Goal: Information Seeking & Learning: Learn about a topic

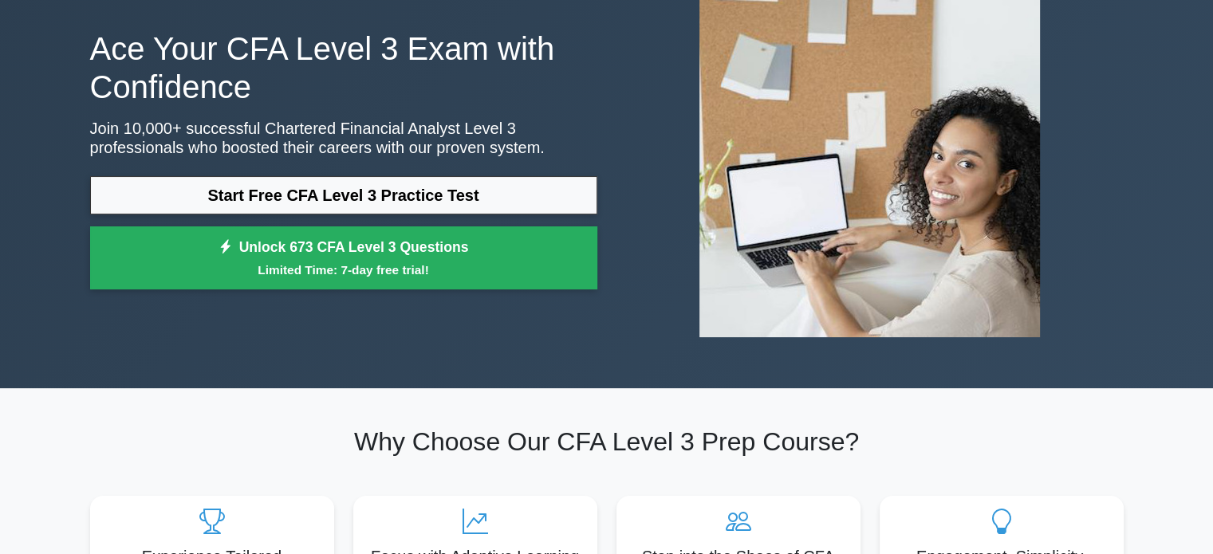
scroll to position [91, 0]
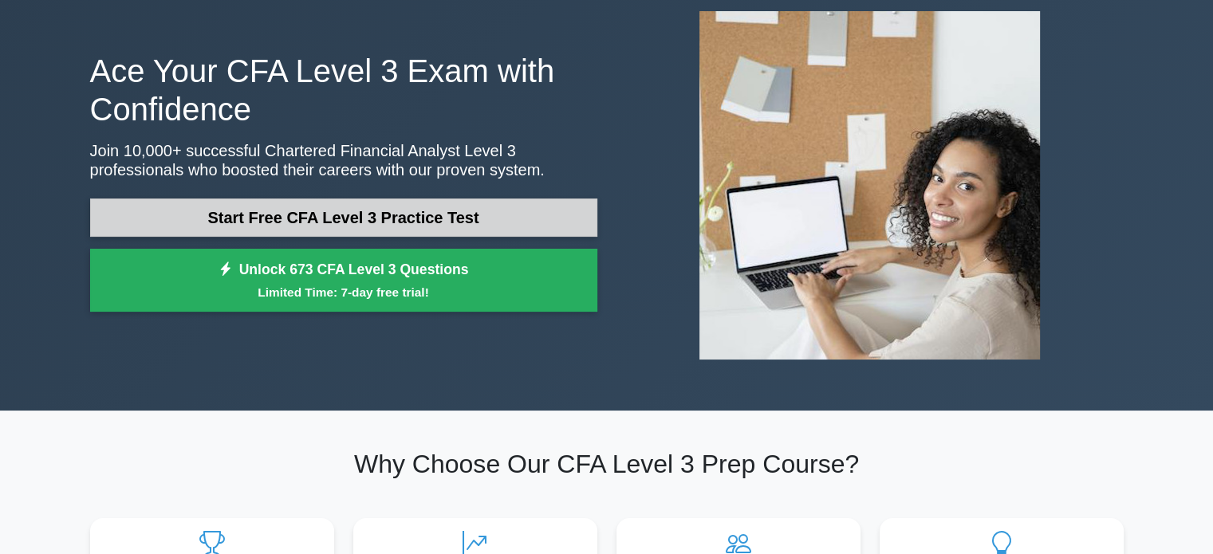
click at [317, 223] on link "Start Free CFA Level 3 Practice Test" at bounding box center [343, 218] width 507 height 38
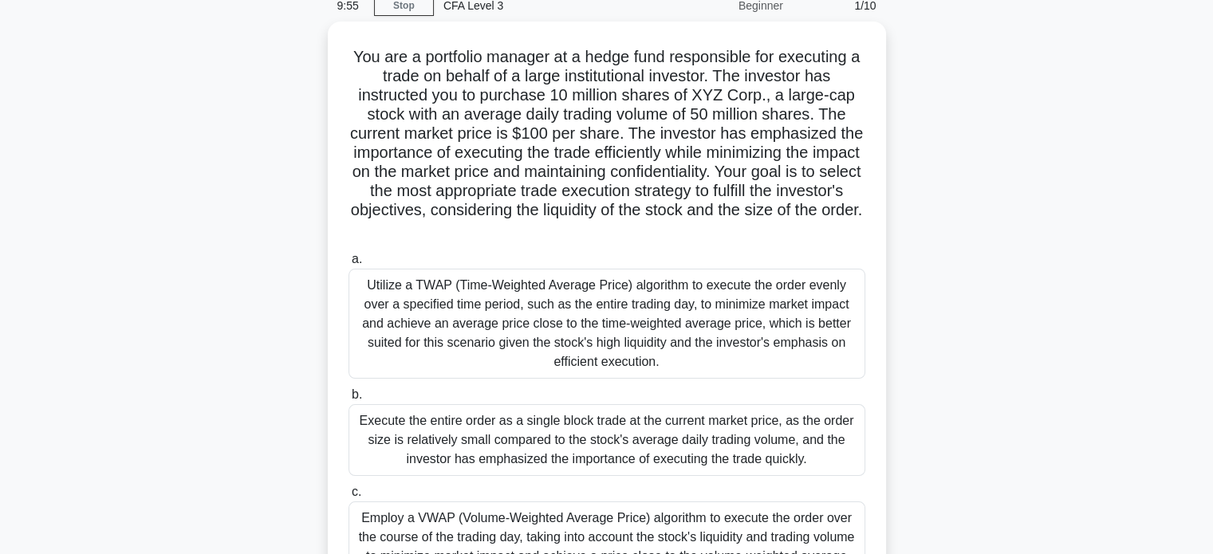
scroll to position [73, 0]
click at [317, 223] on div "You are a portfolio manager at a hedge fund responsible for executing a trade o…" at bounding box center [607, 327] width 1053 height 612
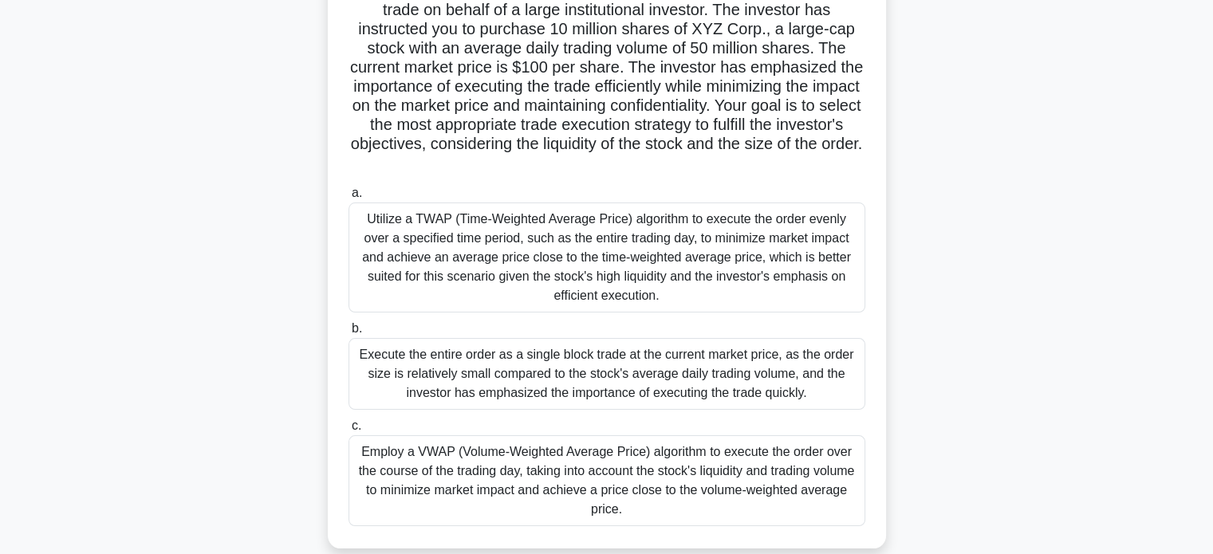
scroll to position [133, 0]
click at [334, 305] on div "You are a portfolio manager at a hedge fund responsible for executing a trade o…" at bounding box center [607, 253] width 546 height 581
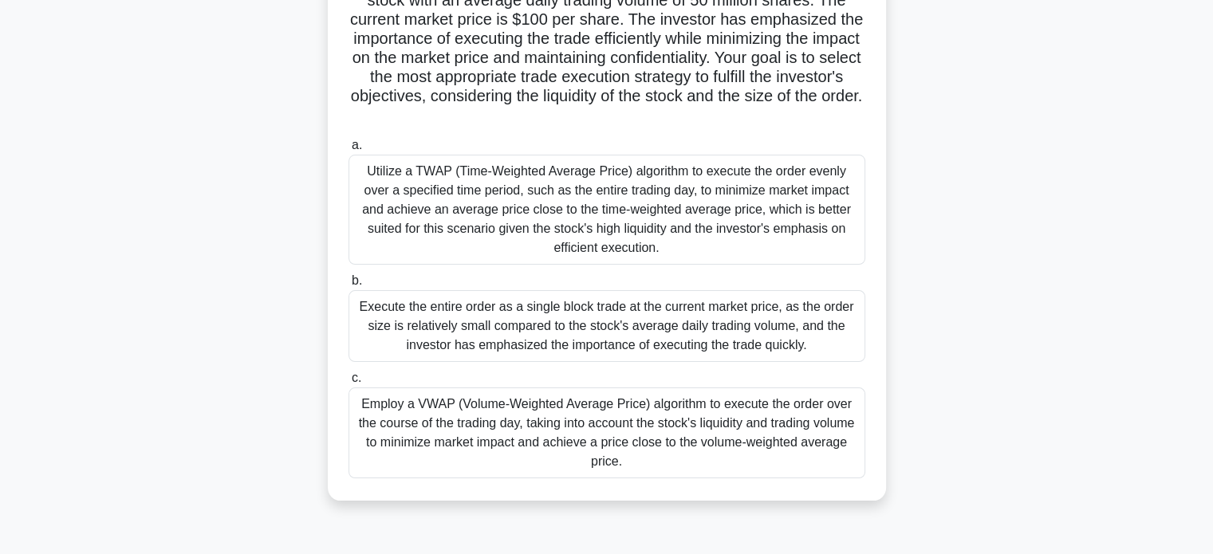
scroll to position [179, 0]
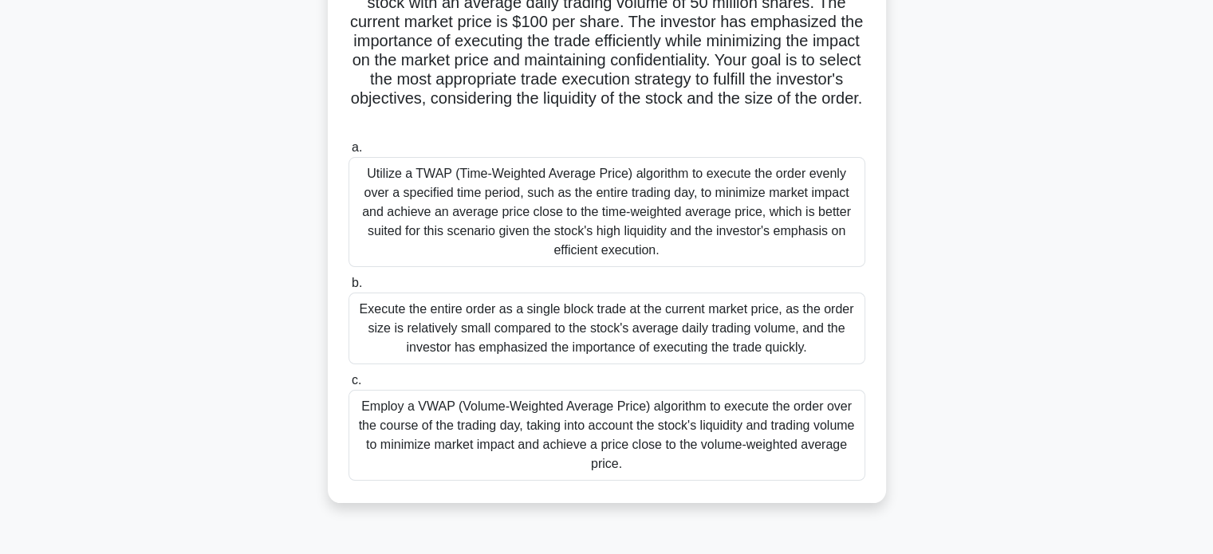
click at [427, 230] on div "Utilize a TWAP (Time-Weighted Average Price) algorithm to execute the order eve…" at bounding box center [607, 212] width 517 height 110
click at [349, 153] on input "a. Utilize a TWAP (Time-Weighted Average Price) algorithm to execute the order …" at bounding box center [349, 148] width 0 height 10
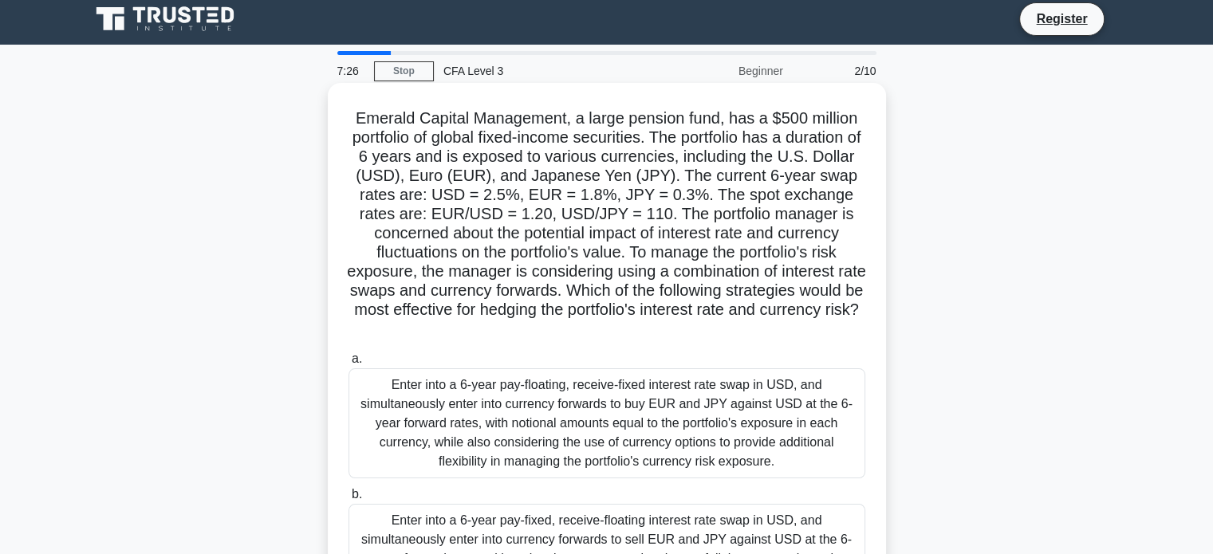
scroll to position [0, 0]
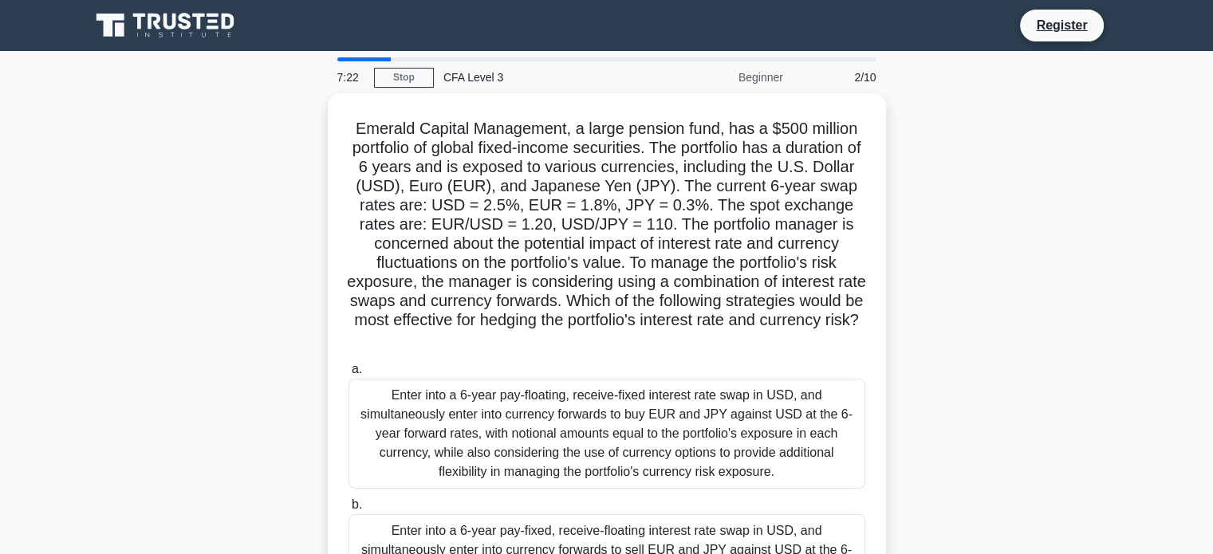
click at [185, 37] on icon at bounding box center [166, 25] width 153 height 30
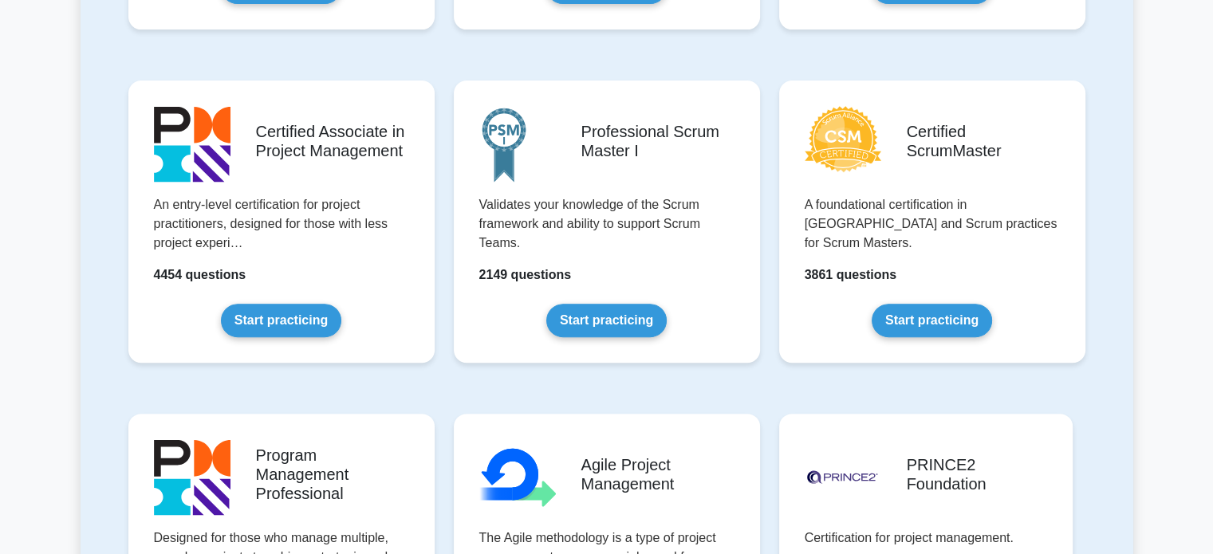
scroll to position [625, 0]
drag, startPoint x: 138, startPoint y: 128, endPoint x: 109, endPoint y: 136, distance: 29.8
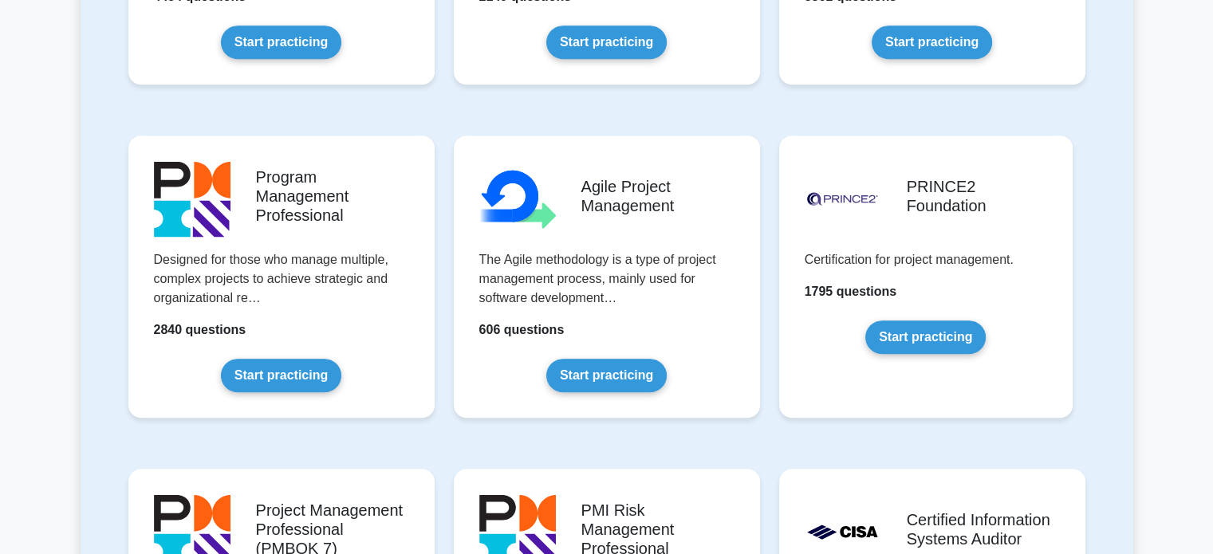
scroll to position [906, 0]
